Goal: Transaction & Acquisition: Purchase product/service

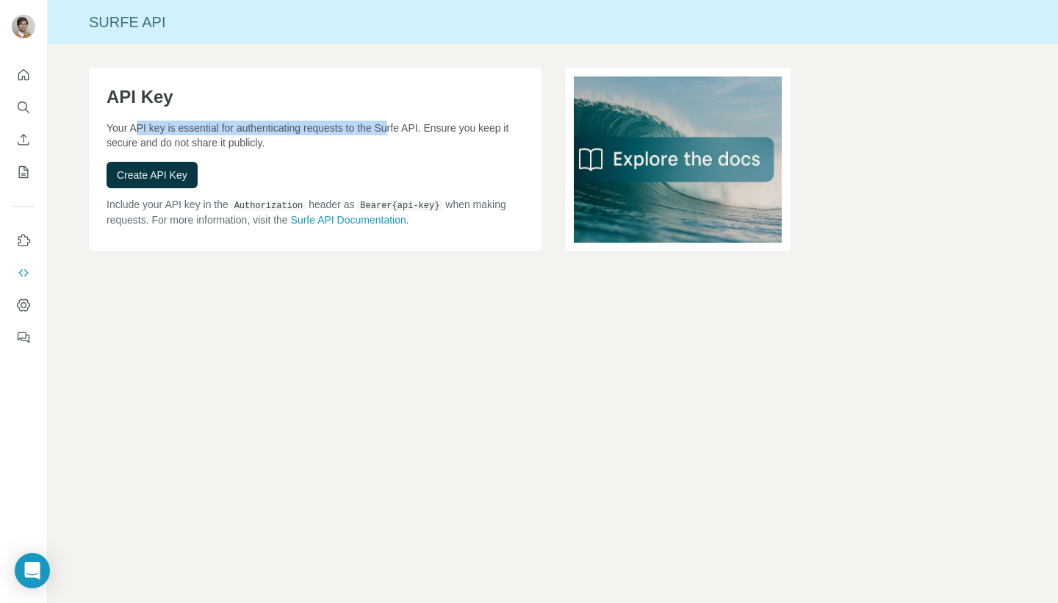
drag, startPoint x: 134, startPoint y: 127, endPoint x: 389, endPoint y: 128, distance: 255.0
click at [389, 128] on p "Your API key is essential for authenticating requests to the Surfe API. Ensure …" at bounding box center [315, 135] width 417 height 29
drag, startPoint x: 162, startPoint y: 126, endPoint x: 422, endPoint y: 126, distance: 259.4
click at [422, 126] on p "Your API key is essential for authenticating requests to the Surfe API. Ensure …" at bounding box center [315, 135] width 417 height 29
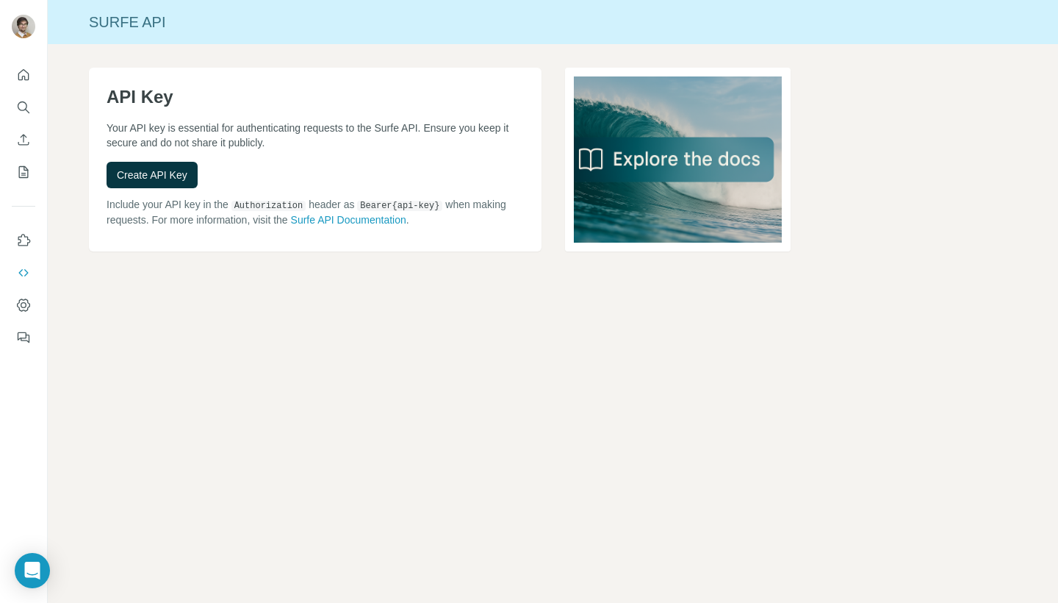
click at [424, 126] on p "Your API key is essential for authenticating requests to the Surfe API. Ensure …" at bounding box center [315, 135] width 417 height 29
drag, startPoint x: 126, startPoint y: 140, endPoint x: 240, endPoint y: 140, distance: 113.9
click at [240, 140] on p "Your API key is essential for authenticating requests to the Surfe API. Ensure …" at bounding box center [315, 135] width 417 height 29
click at [159, 186] on button "Create API Key" at bounding box center [152, 175] width 91 height 26
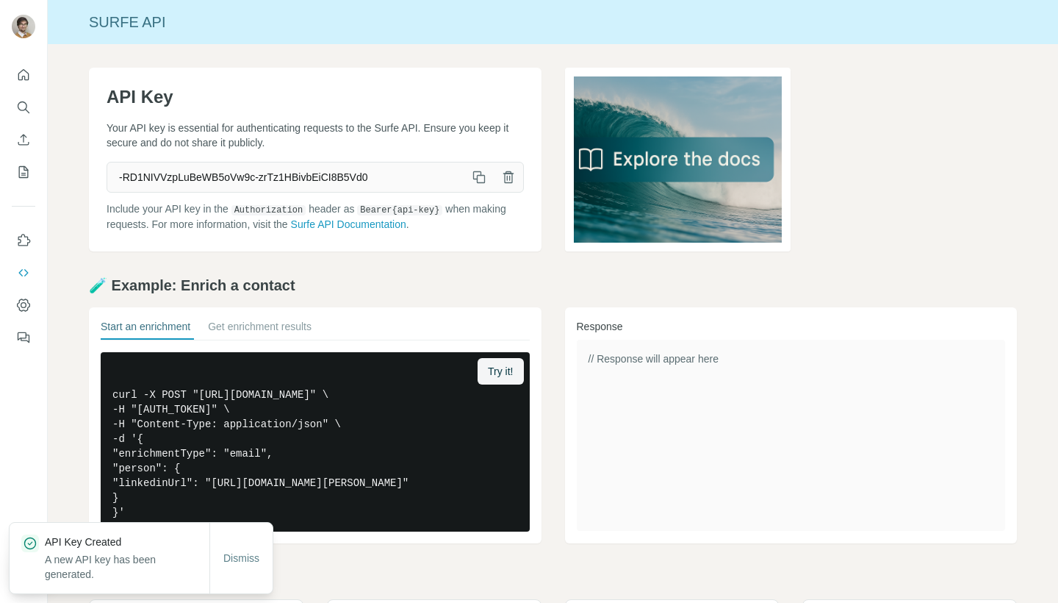
click at [483, 174] on icon "button" at bounding box center [479, 177] width 15 height 15
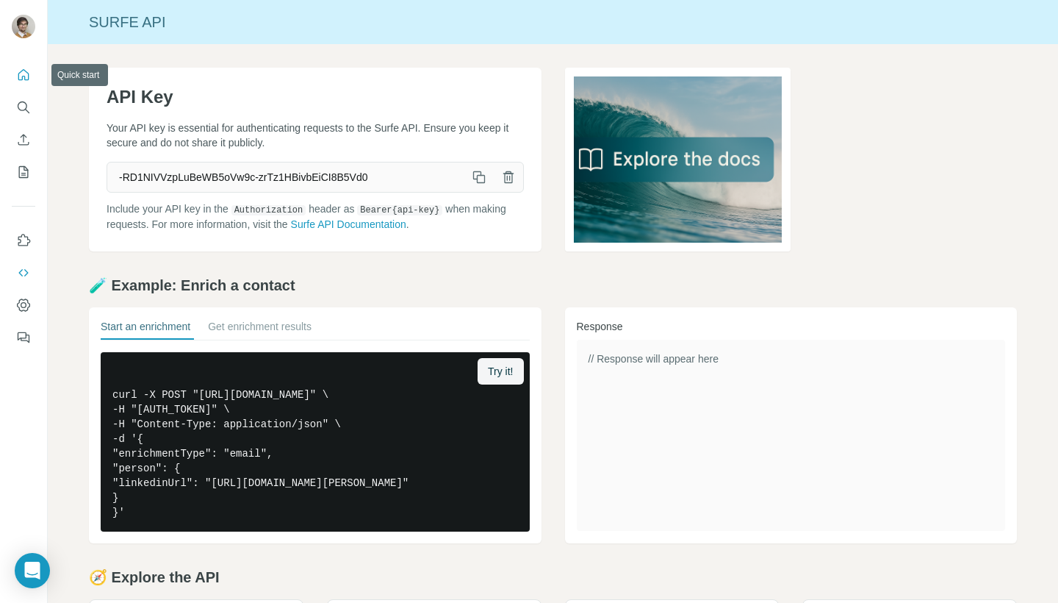
click at [21, 75] on icon "Quick start" at bounding box center [23, 75] width 15 height 15
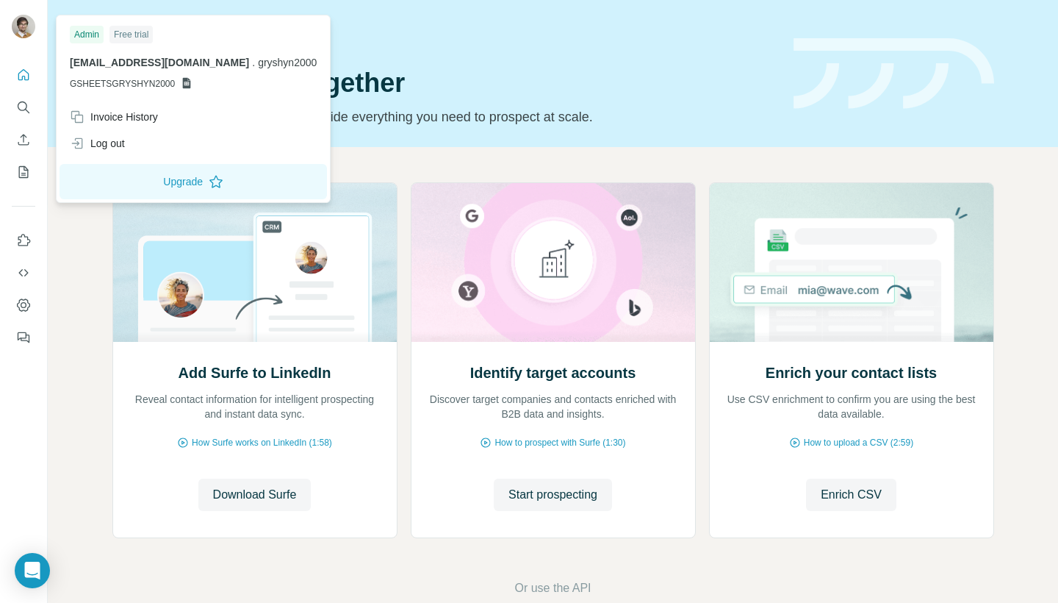
click at [19, 26] on img at bounding box center [24, 27] width 24 height 24
click at [31, 317] on button "Dashboard" at bounding box center [24, 305] width 24 height 26
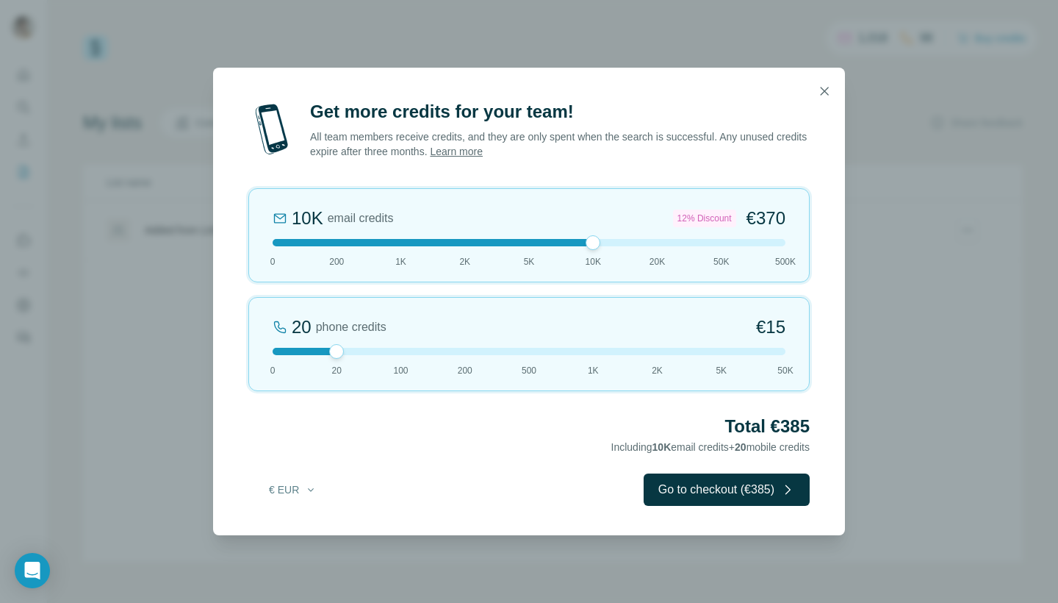
drag, startPoint x: 333, startPoint y: 243, endPoint x: 611, endPoint y: 245, distance: 278.5
click at [612, 245] on div at bounding box center [529, 242] width 513 height 7
drag, startPoint x: 337, startPoint y: 347, endPoint x: 255, endPoint y: 347, distance: 81.6
click at [255, 347] on div "0 phone credits €0 [PHONE_NUMBER] 1K 2K 5K 50K" at bounding box center [528, 344] width 561 height 94
drag, startPoint x: 596, startPoint y: 240, endPoint x: 516, endPoint y: 238, distance: 80.1
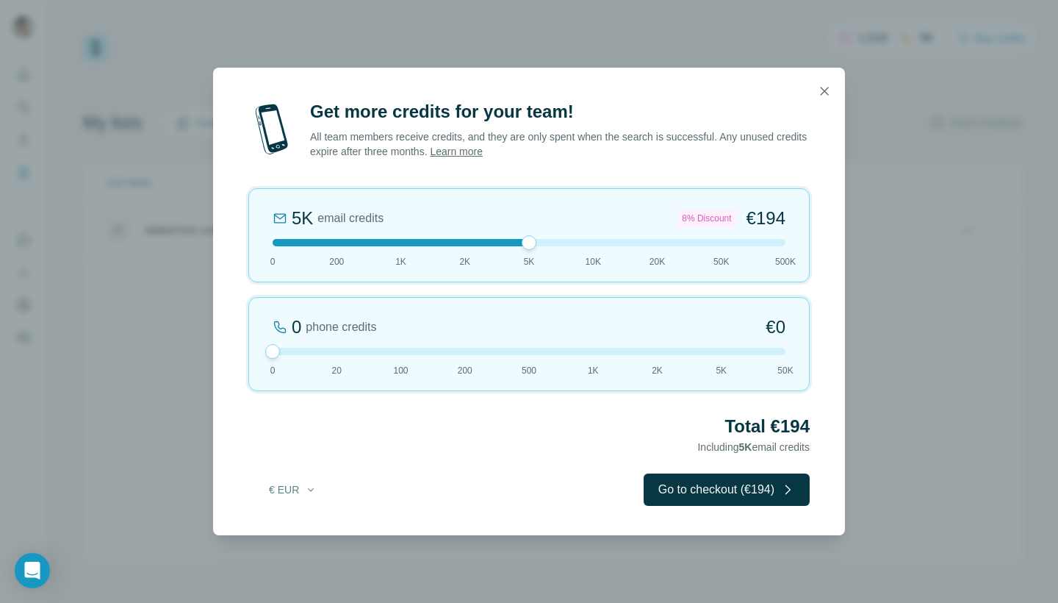
click at [516, 238] on div "5K email credits 8% Discount €194 0 200 1K 2K 5K 10K 20K 50K 500K" at bounding box center [528, 235] width 561 height 94
drag, startPoint x: 531, startPoint y: 241, endPoint x: 405, endPoint y: 249, distance: 126.7
click at [405, 249] on div "1K email credits €42 0 200 1K 2K 5K 10K 20K 50K 500K" at bounding box center [528, 235] width 561 height 94
click at [822, 91] on icon "button" at bounding box center [824, 91] width 15 height 15
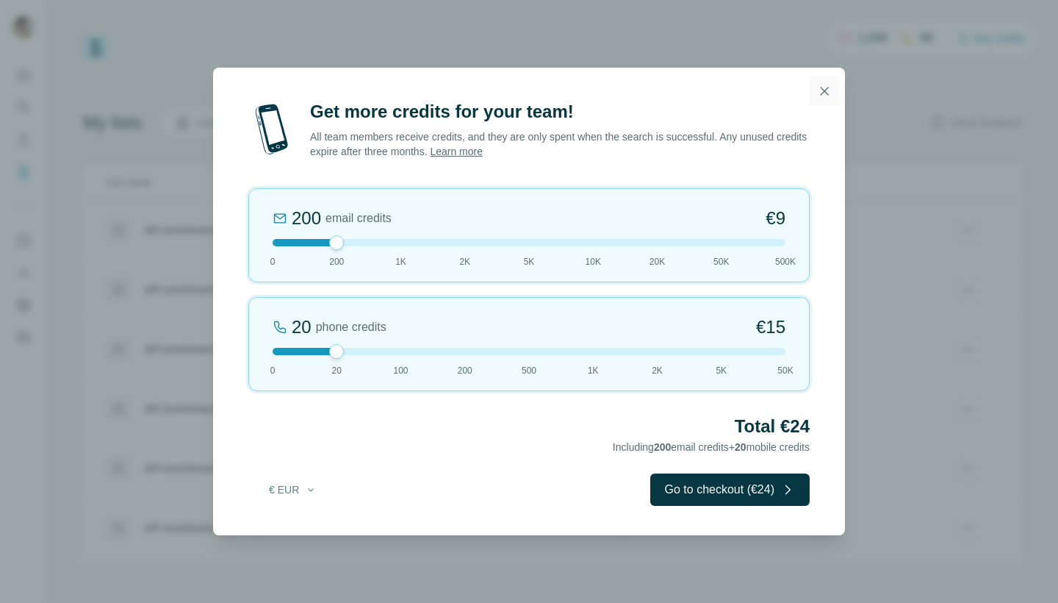
click at [828, 92] on icon "button" at bounding box center [824, 91] width 15 height 15
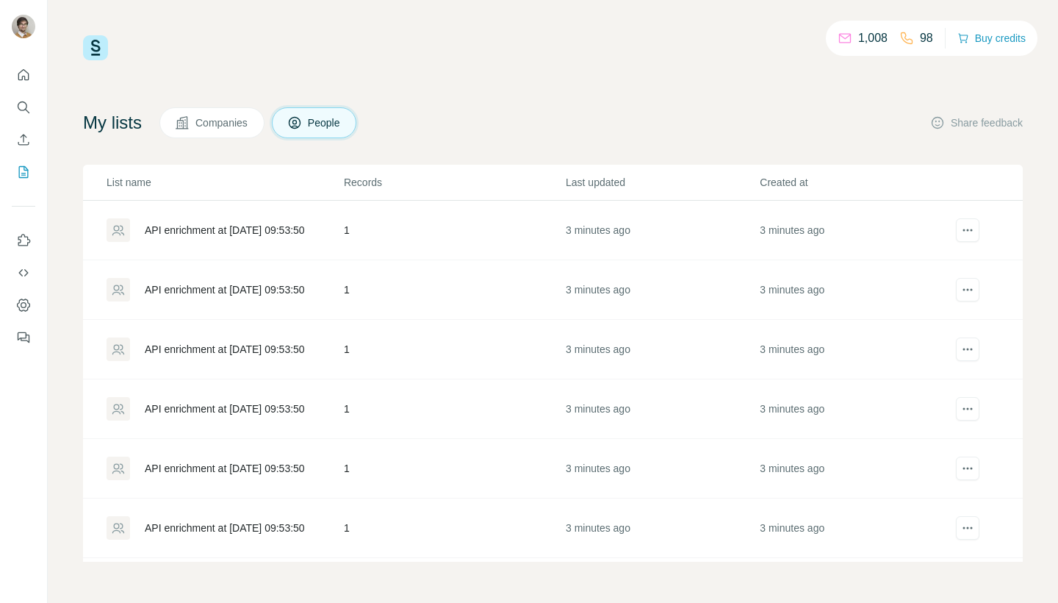
click at [858, 45] on p "1,008" at bounding box center [872, 38] width 29 height 18
click at [977, 38] on button "Buy credits" at bounding box center [992, 38] width 68 height 21
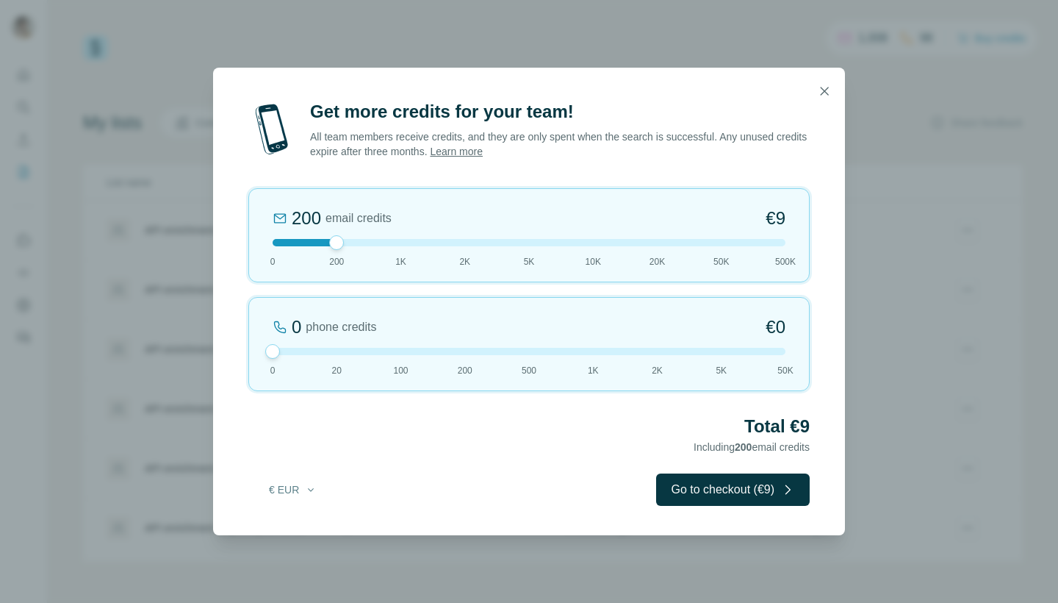
drag, startPoint x: 337, startPoint y: 350, endPoint x: 262, endPoint y: 350, distance: 75.0
click at [262, 350] on div "0 phone credits €0 0 20 100 200 500 1K 2K 5K 50K" at bounding box center [528, 344] width 561 height 94
drag, startPoint x: 337, startPoint y: 242, endPoint x: 523, endPoint y: 243, distance: 186.7
click at [523, 243] on div at bounding box center [529, 242] width 15 height 15
drag, startPoint x: 523, startPoint y: 243, endPoint x: 406, endPoint y: 244, distance: 116.9
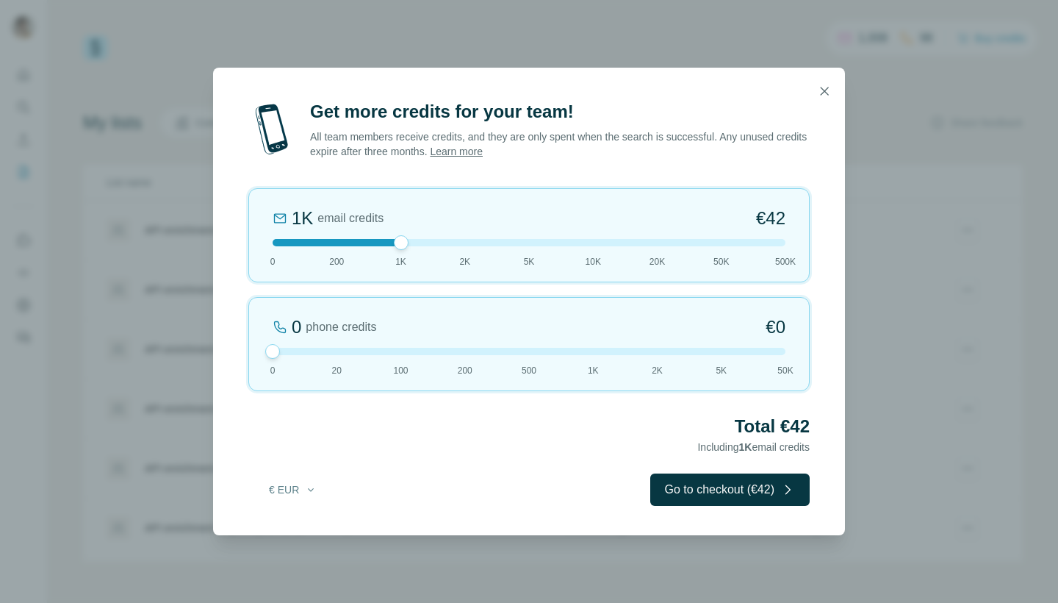
click at [406, 244] on div at bounding box center [401, 242] width 15 height 15
drag, startPoint x: 401, startPoint y: 243, endPoint x: 539, endPoint y: 241, distance: 138.2
click at [539, 241] on div at bounding box center [529, 242] width 513 height 7
drag, startPoint x: 534, startPoint y: 242, endPoint x: 584, endPoint y: 243, distance: 50.7
click at [584, 243] on div at bounding box center [529, 242] width 513 height 7
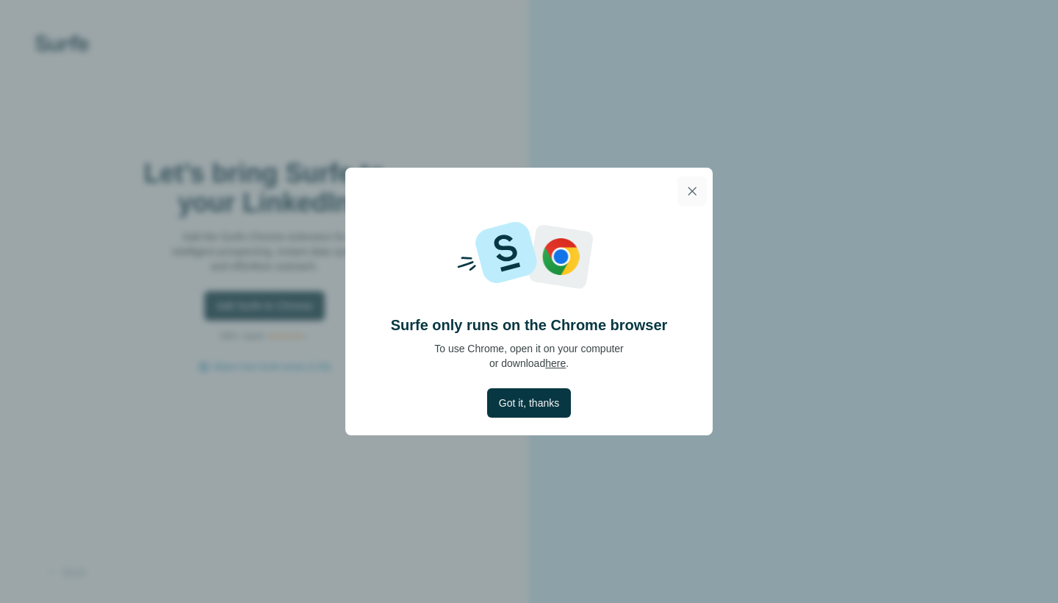
click at [696, 184] on button "button" at bounding box center [692, 190] width 29 height 29
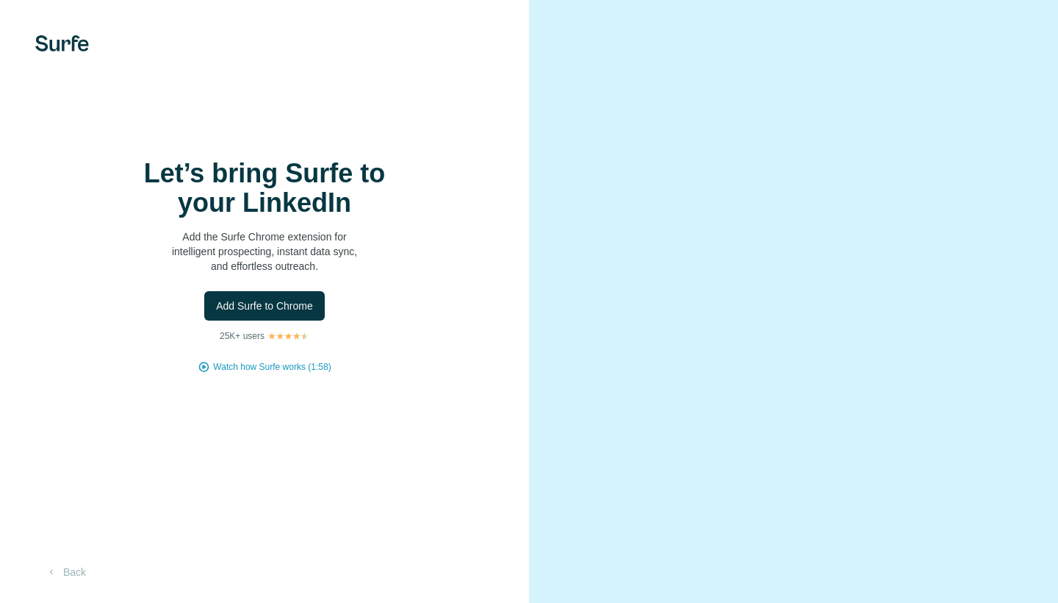
click at [49, 53] on div "Let’s bring Surfe to your LinkedIn Add the Surfe Chrome extension for intellige…" at bounding box center [264, 301] width 529 height 603
click at [50, 46] on img at bounding box center [62, 43] width 54 height 16
